Goal: Task Accomplishment & Management: Use online tool/utility

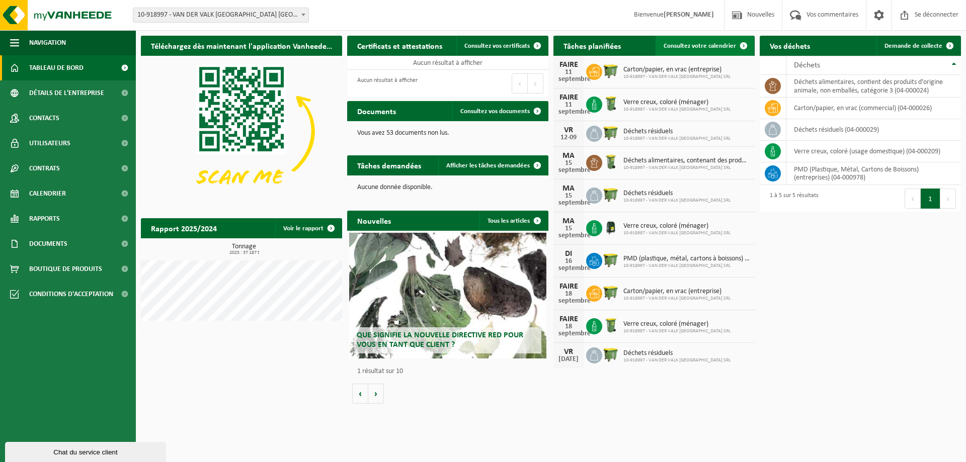
click at [696, 55] on link "Consultez votre calendrier" at bounding box center [705, 46] width 98 height 20
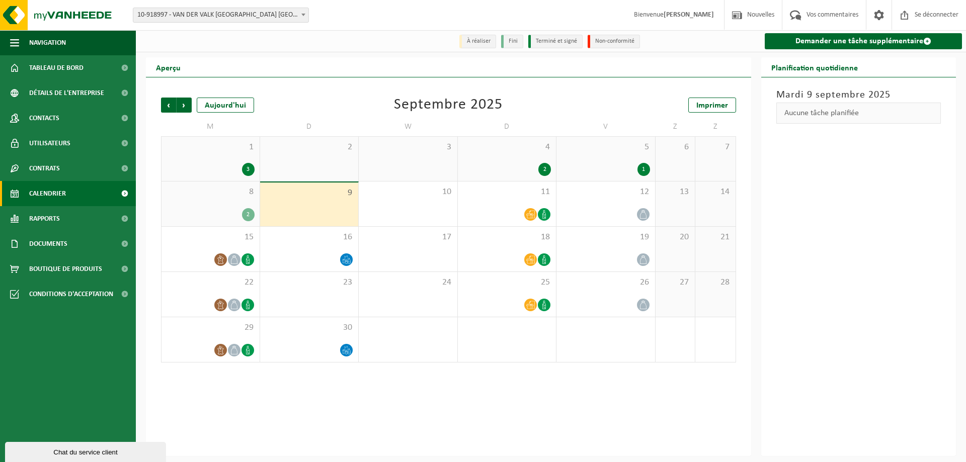
click at [244, 170] on div "3" at bounding box center [248, 169] width 13 height 13
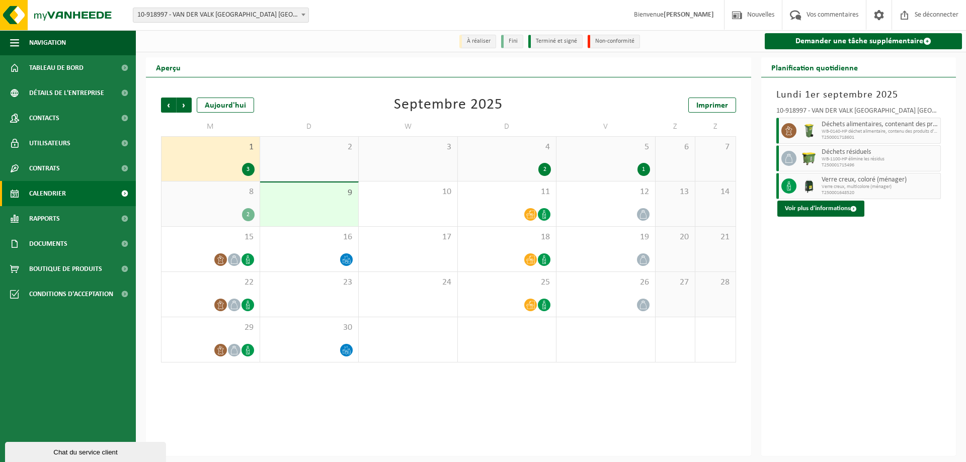
click at [249, 214] on font "2" at bounding box center [248, 215] width 3 height 6
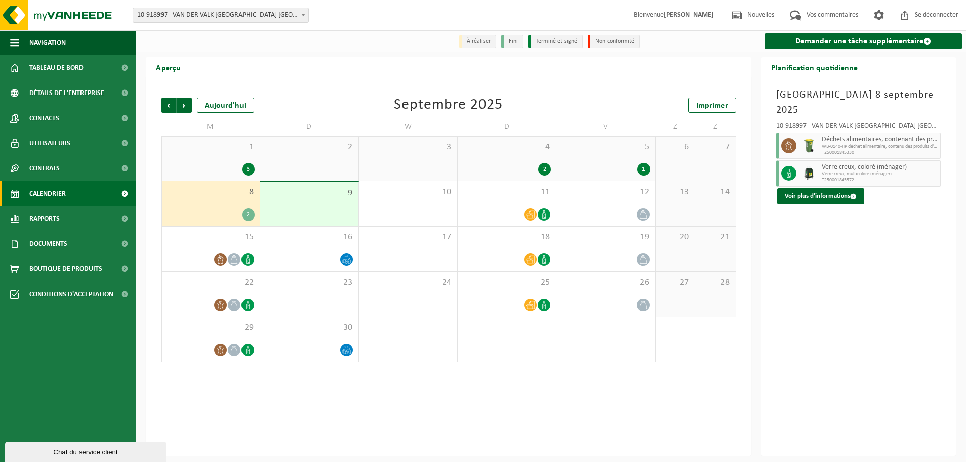
click at [540, 399] on div "Précédent Suivant Aujourd'hui Septembre 2025 Imprimer M D W D V Z Z 1 3 2 3 4 2…" at bounding box center [448, 266] width 605 height 379
click at [59, 64] on font "Tableau de bord" at bounding box center [56, 68] width 54 height 8
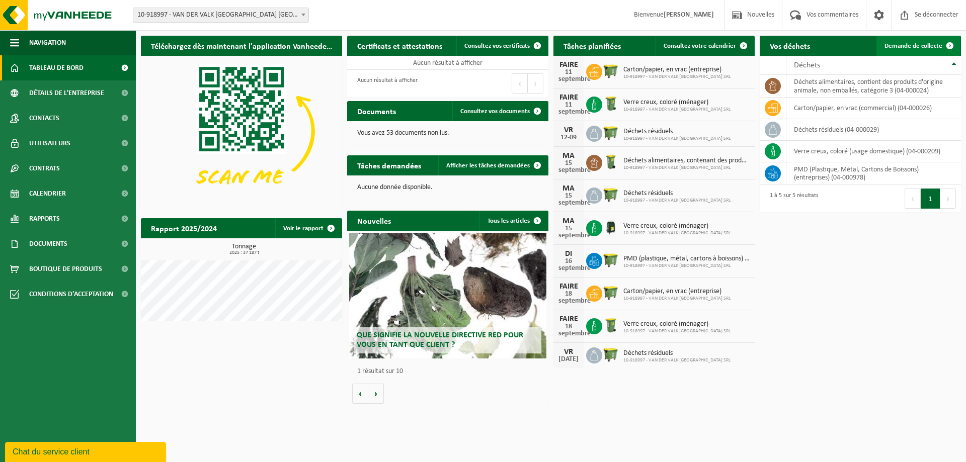
click at [934, 49] on font "Demande de collecte" at bounding box center [913, 46] width 58 height 7
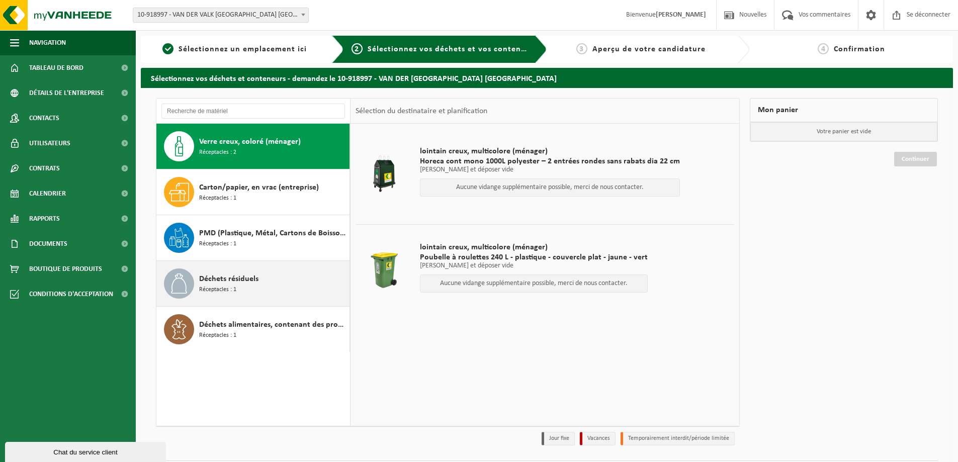
click at [256, 286] on div "Déchets résiduels Réceptacles : 1" at bounding box center [273, 284] width 148 height 30
